Goal: Task Accomplishment & Management: Complete application form

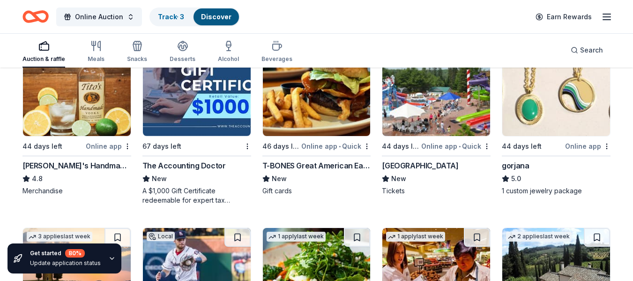
scroll to position [1207, 0]
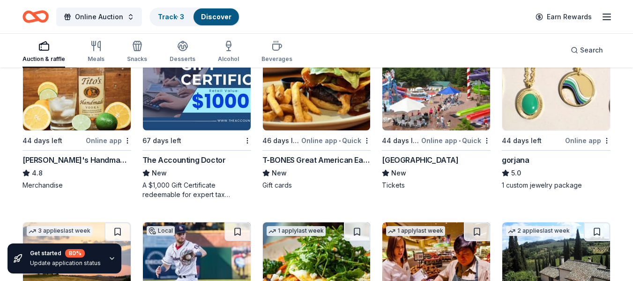
click at [413, 160] on div "[GEOGRAPHIC_DATA]" at bounding box center [420, 159] width 76 height 11
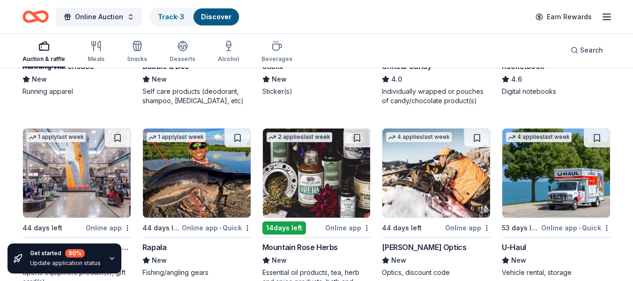
scroll to position [3320, 0]
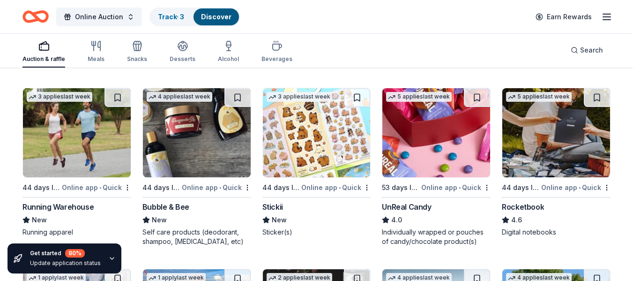
click at [266, 209] on div "Stickii" at bounding box center [272, 206] width 21 height 11
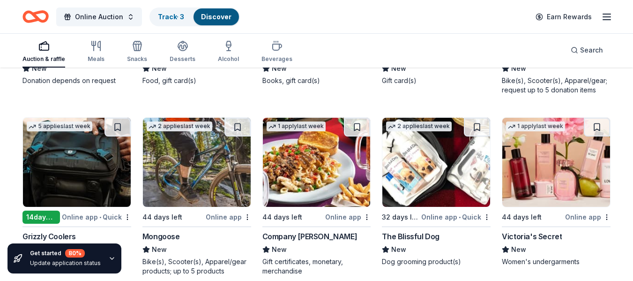
scroll to position [4592, 0]
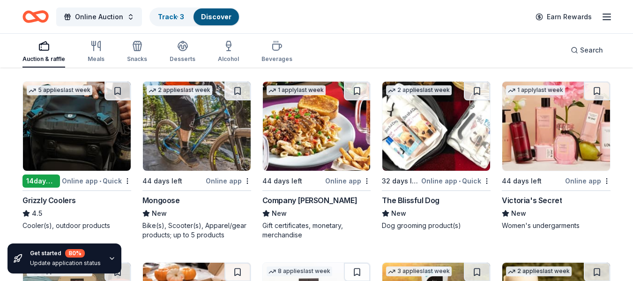
click at [542, 200] on div "Victoria's Secret" at bounding box center [532, 199] width 60 height 11
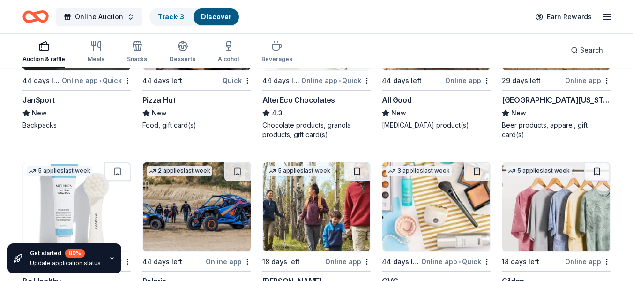
scroll to position [4779, 0]
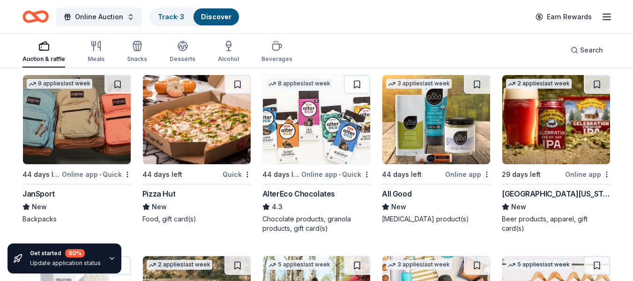
click at [33, 193] on div "JanSport" at bounding box center [38, 193] width 32 height 11
click at [67, 116] on img at bounding box center [77, 119] width 108 height 89
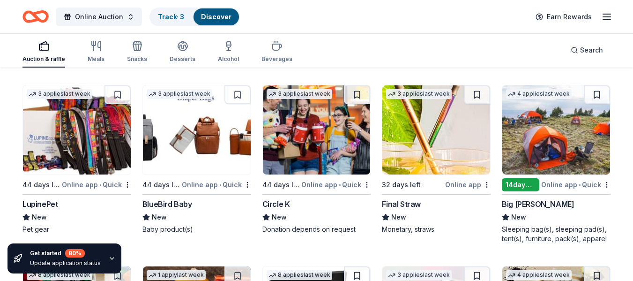
scroll to position [5897, 0]
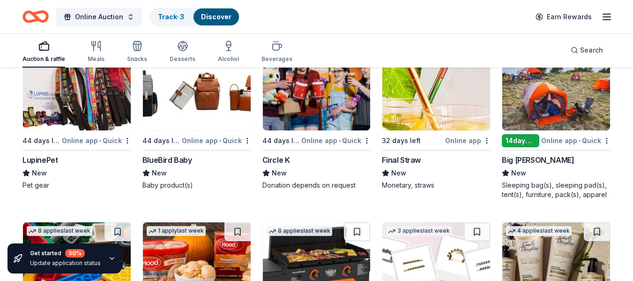
click at [164, 161] on div "BlueBird Baby" at bounding box center [167, 159] width 50 height 11
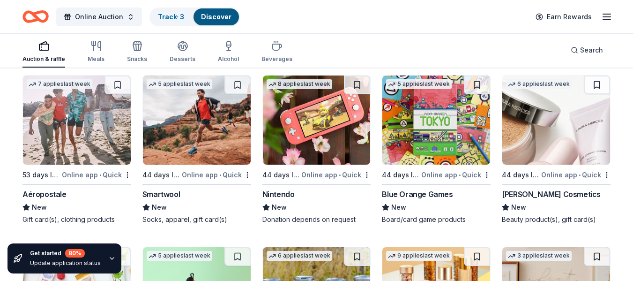
scroll to position [6217, 0]
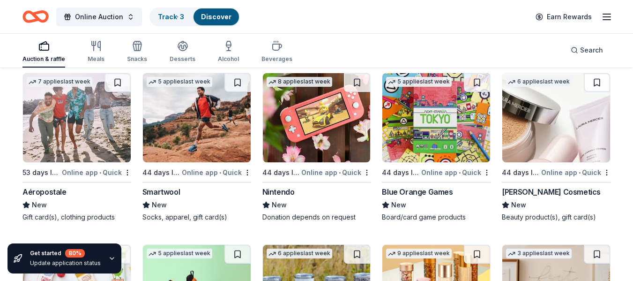
click at [422, 188] on div "Blue Orange Games" at bounding box center [417, 191] width 71 height 11
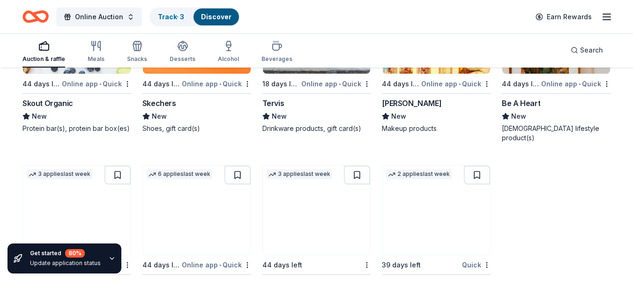
scroll to position [6520, 0]
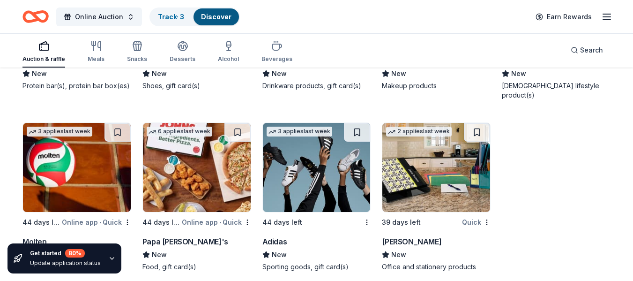
click at [390, 236] on div "Mead" at bounding box center [411, 241] width 59 height 11
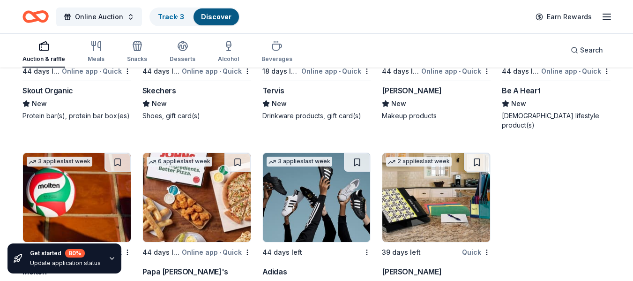
scroll to position [6473, 0]
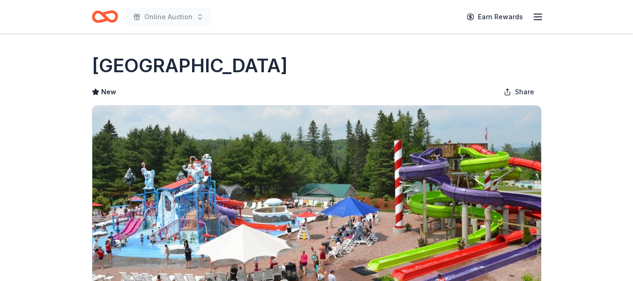
scroll to position [140, 0]
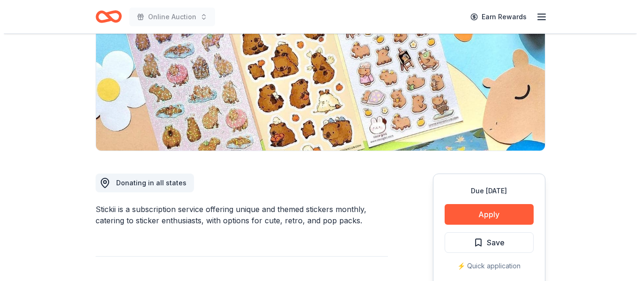
scroll to position [187, 0]
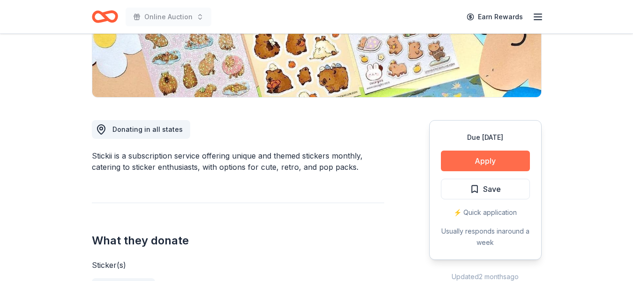
click at [474, 166] on button "Apply" at bounding box center [485, 160] width 89 height 21
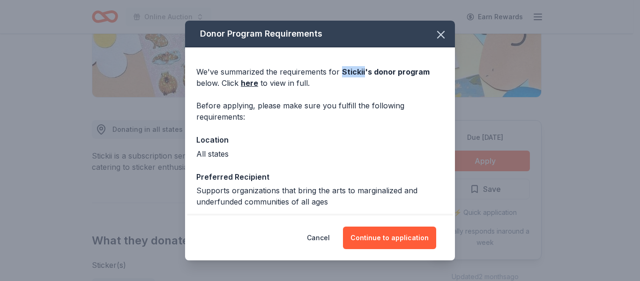
drag, startPoint x: 341, startPoint y: 71, endPoint x: 362, endPoint y: 71, distance: 20.1
click at [362, 71] on span "Stickii 's donor program" at bounding box center [386, 71] width 88 height 9
copy span "Stickii"
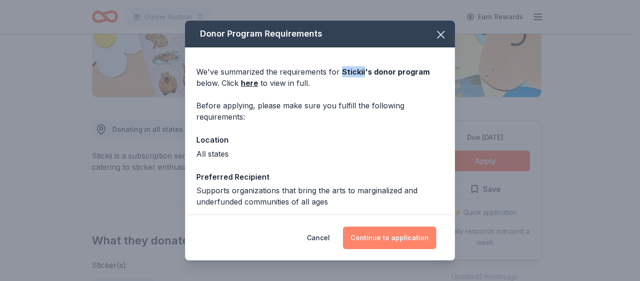
click at [406, 231] on button "Continue to application" at bounding box center [389, 237] width 93 height 22
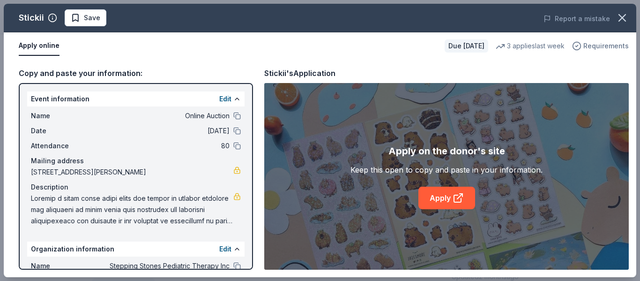
click at [612, 45] on span "Requirements" at bounding box center [605, 45] width 45 height 11
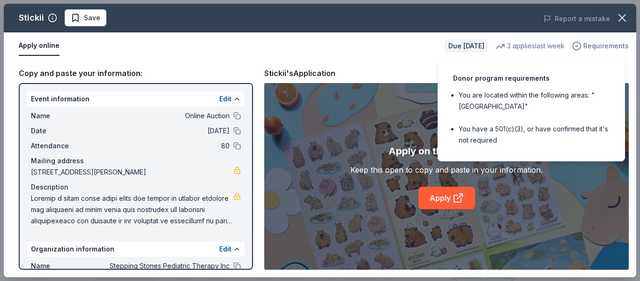
click at [612, 45] on span "Requirements" at bounding box center [605, 45] width 45 height 11
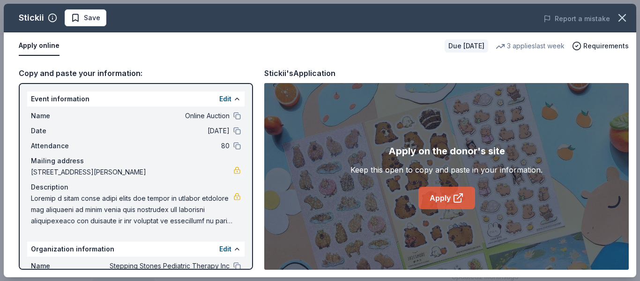
click at [448, 201] on link "Apply" at bounding box center [446, 197] width 57 height 22
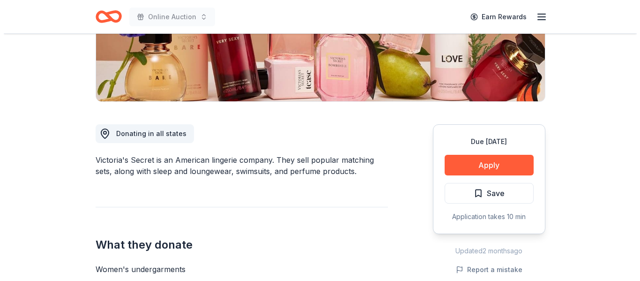
scroll to position [187, 0]
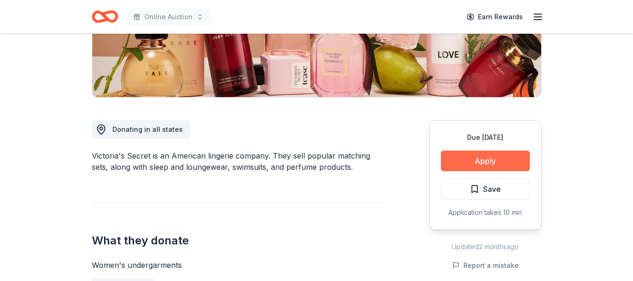
click at [470, 160] on button "Apply" at bounding box center [485, 160] width 89 height 21
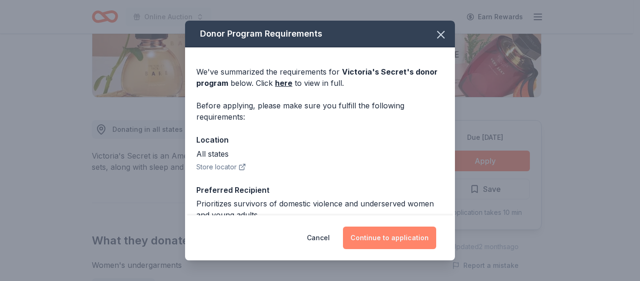
click at [384, 239] on button "Continue to application" at bounding box center [389, 237] width 93 height 22
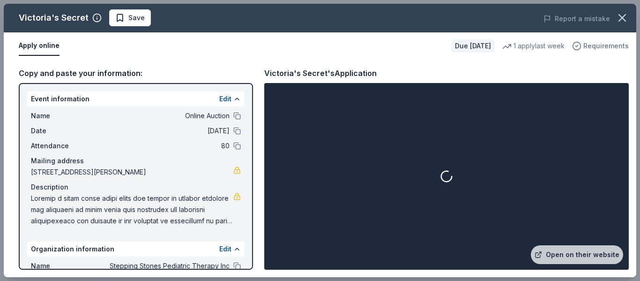
click at [589, 46] on span "Requirements" at bounding box center [605, 45] width 45 height 11
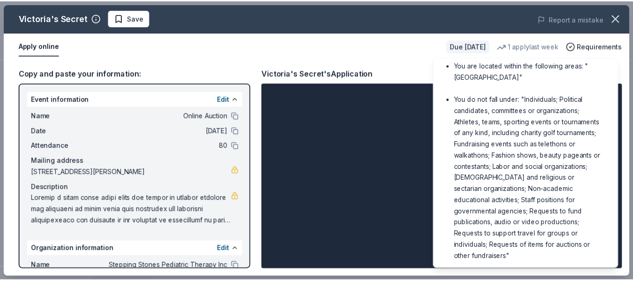
scroll to position [72, 0]
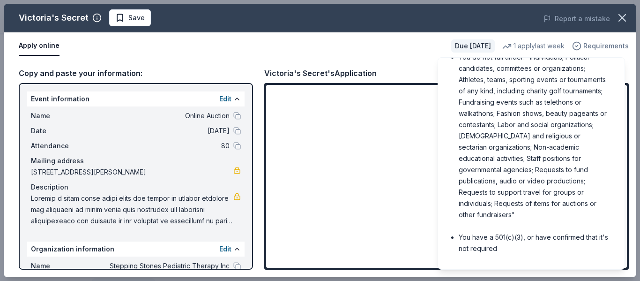
click at [603, 44] on span "Requirements" at bounding box center [605, 45] width 45 height 11
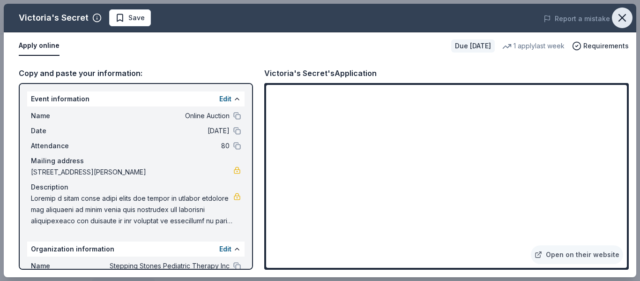
click at [621, 18] on icon "button" at bounding box center [622, 18] width 7 height 7
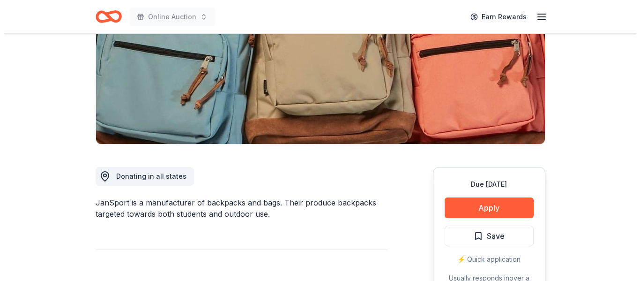
scroll to position [281, 0]
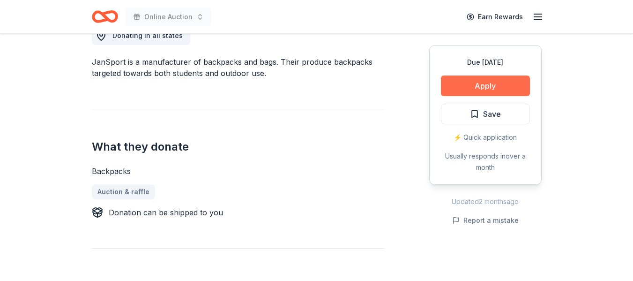
click at [502, 83] on button "Apply" at bounding box center [485, 85] width 89 height 21
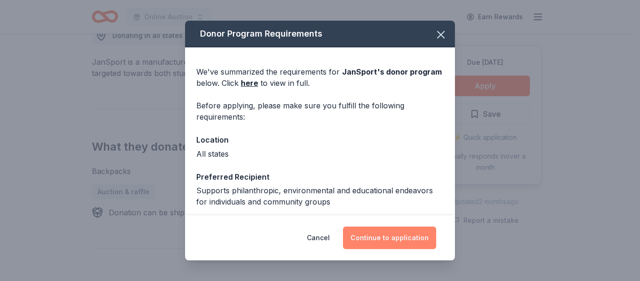
click at [372, 239] on button "Continue to application" at bounding box center [389, 237] width 93 height 22
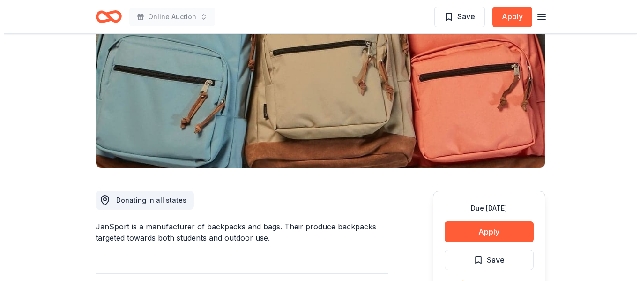
scroll to position [187, 0]
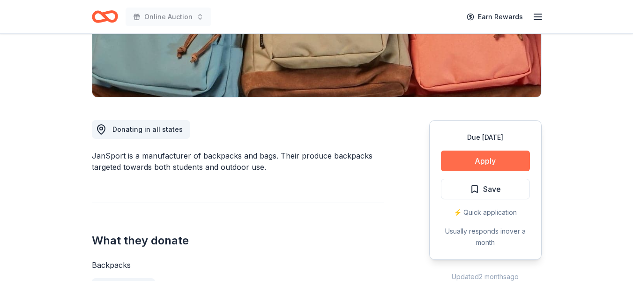
click at [455, 159] on button "Apply" at bounding box center [485, 160] width 89 height 21
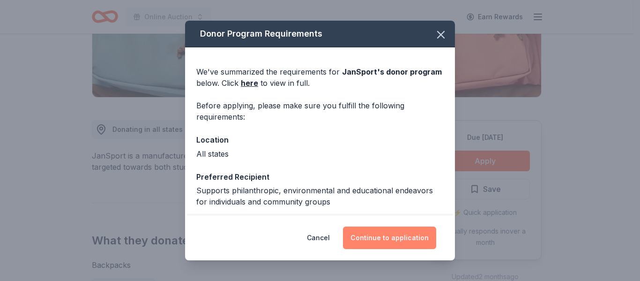
click at [386, 243] on button "Continue to application" at bounding box center [389, 237] width 93 height 22
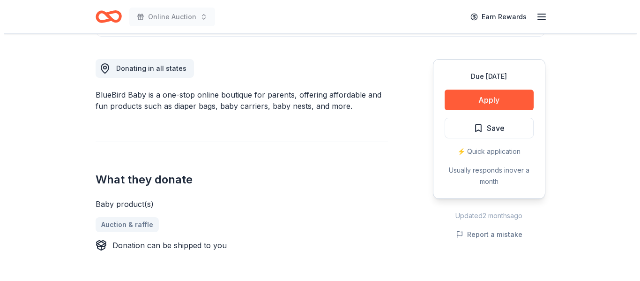
scroll to position [234, 0]
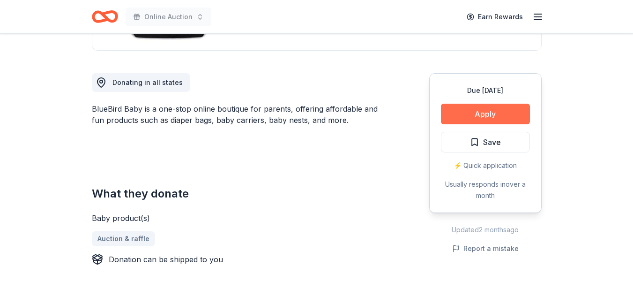
click at [460, 116] on button "Apply" at bounding box center [485, 113] width 89 height 21
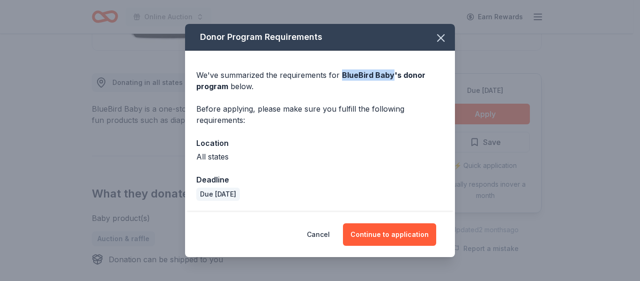
drag, startPoint x: 342, startPoint y: 75, endPoint x: 391, endPoint y: 74, distance: 49.2
click at [391, 74] on span "BlueBird Baby 's donor program" at bounding box center [310, 80] width 229 height 21
copy span "BlueBird Baby"
click at [392, 232] on button "Continue to application" at bounding box center [389, 234] width 93 height 22
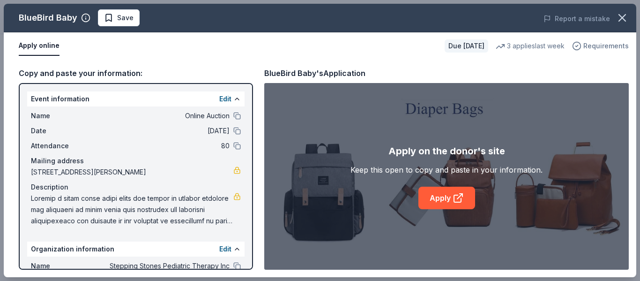
click at [593, 43] on span "Requirements" at bounding box center [605, 45] width 45 height 11
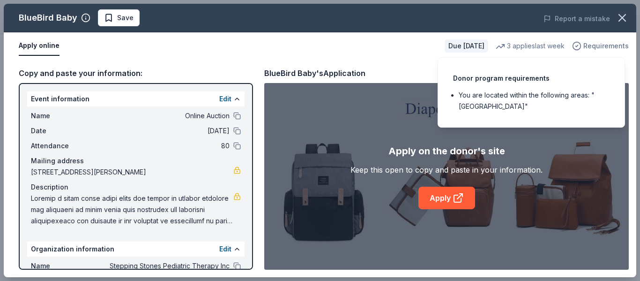
click at [593, 43] on span "Requirements" at bounding box center [605, 45] width 45 height 11
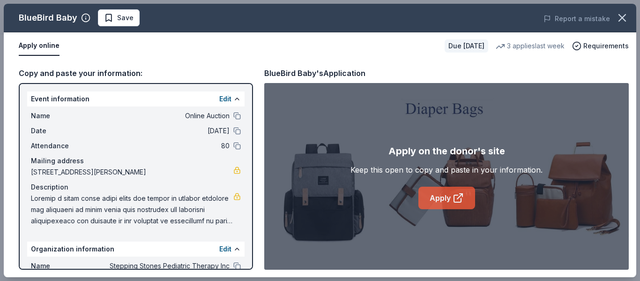
click at [433, 200] on link "Apply" at bounding box center [446, 197] width 57 height 22
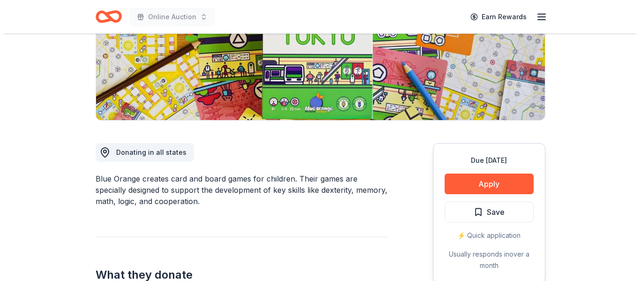
scroll to position [140, 0]
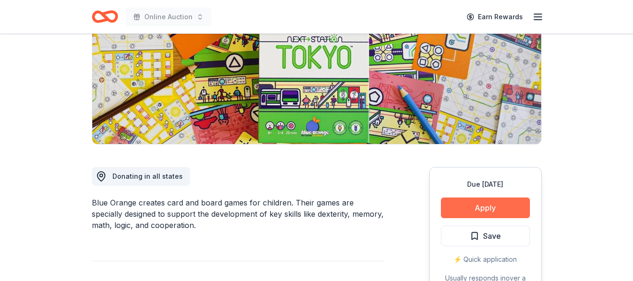
click at [487, 209] on button "Apply" at bounding box center [485, 207] width 89 height 21
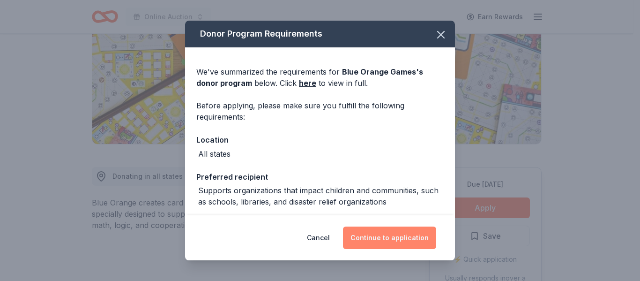
click at [366, 231] on button "Continue to application" at bounding box center [389, 237] width 93 height 22
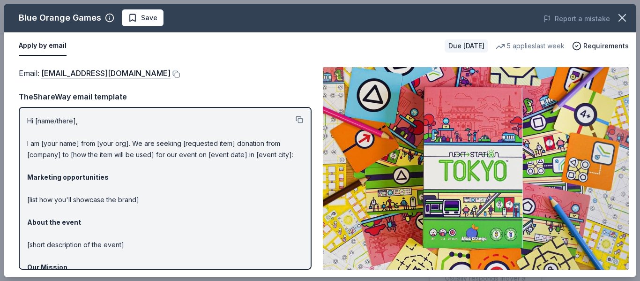
click at [170, 75] on button at bounding box center [174, 73] width 9 height 7
click at [170, 72] on button at bounding box center [174, 73] width 9 height 7
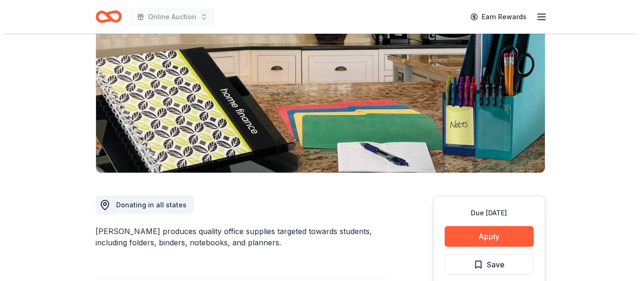
scroll to position [140, 0]
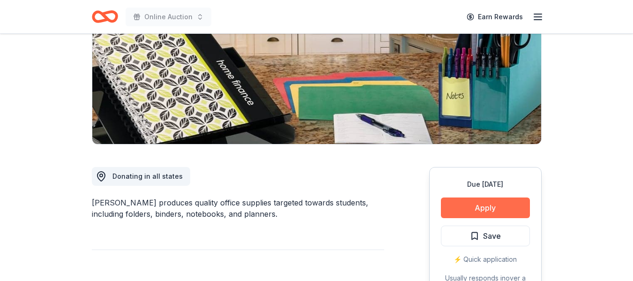
click at [482, 209] on button "Apply" at bounding box center [485, 207] width 89 height 21
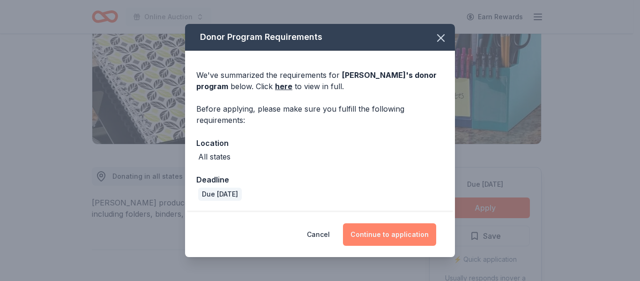
click at [423, 239] on button "Continue to application" at bounding box center [389, 234] width 93 height 22
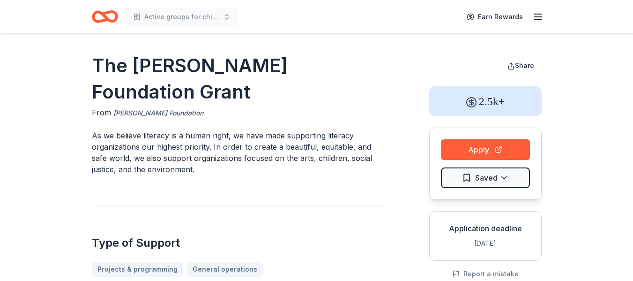
click at [147, 111] on link "[PERSON_NAME] Foundation" at bounding box center [158, 112] width 90 height 11
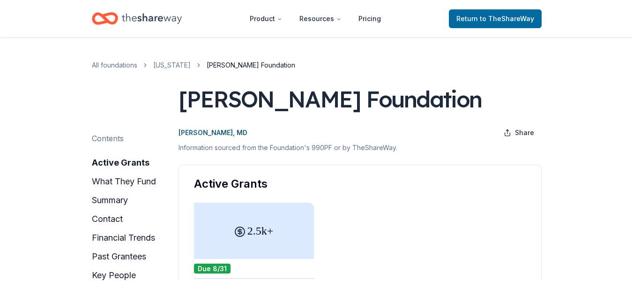
drag, startPoint x: 180, startPoint y: 99, endPoint x: 441, endPoint y: 110, distance: 261.0
